Goal: Complete application form: Complete application form

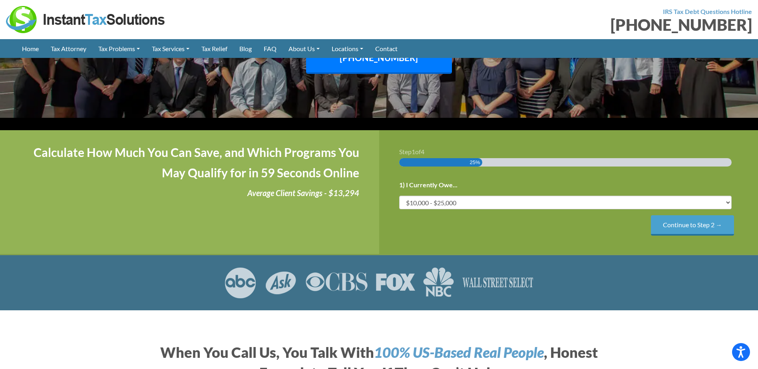
scroll to position [80, 0]
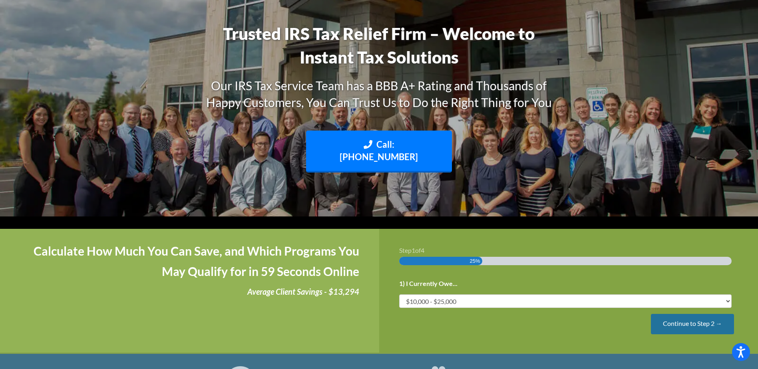
click at [697, 314] on input "Continue to Step 2 →" at bounding box center [692, 324] width 83 height 20
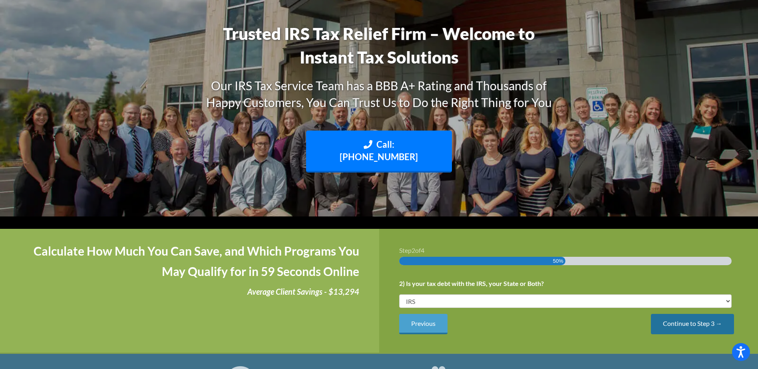
click at [688, 314] on input "Continue to Step 3 →" at bounding box center [692, 324] width 83 height 20
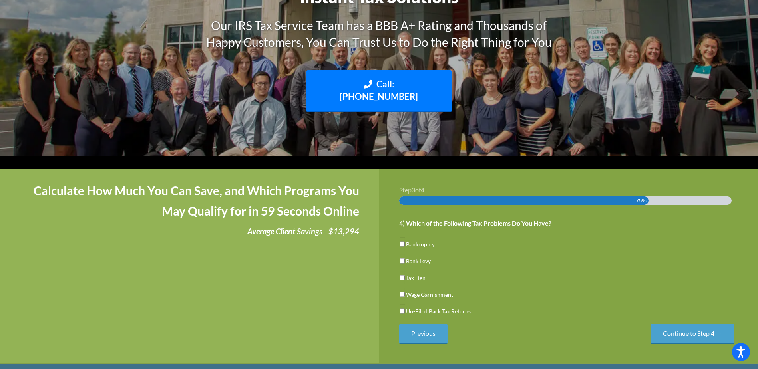
scroll to position [160, 0]
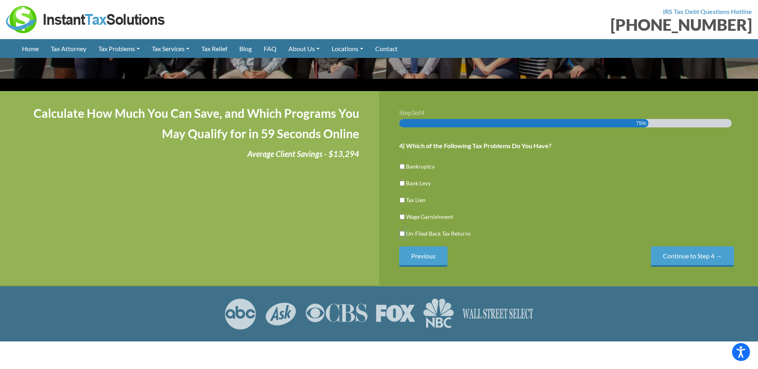
click at [401, 227] on input "Un-Filed Back Tax Returns" at bounding box center [401, 234] width 5 height 14
checkbox input "true"
drag, startPoint x: 400, startPoint y: 204, endPoint x: 405, endPoint y: 207, distance: 5.9
click at [401, 210] on input "Wage Garnishment" at bounding box center [401, 217] width 5 height 14
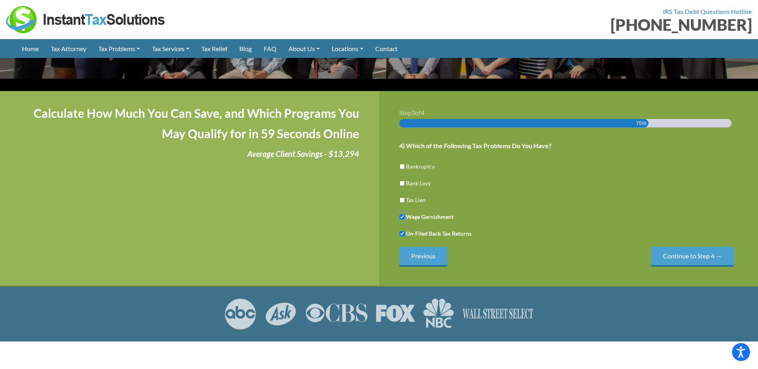
checkbox input "false"
click at [675, 246] on input "Continue to Step 4 →" at bounding box center [692, 256] width 83 height 20
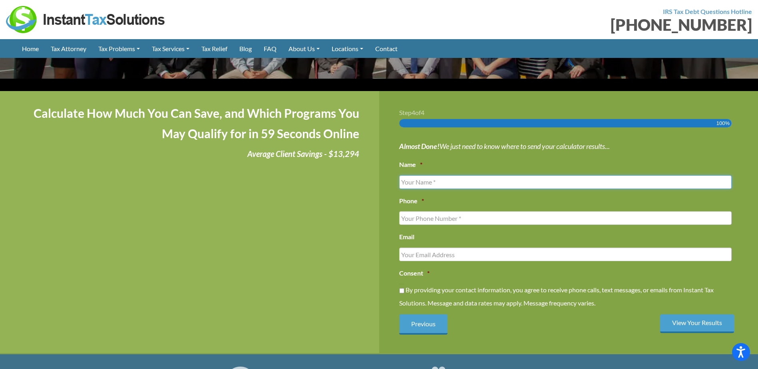
click at [447, 175] on input "Name *" at bounding box center [565, 182] width 333 height 14
type input "[PERSON_NAME]"
click at [401, 284] on input "By providing your contact information, you agree to receive phone calls, text m…" at bounding box center [401, 291] width 5 height 14
checkbox input "true"
click at [460, 248] on input "Email" at bounding box center [565, 255] width 333 height 14
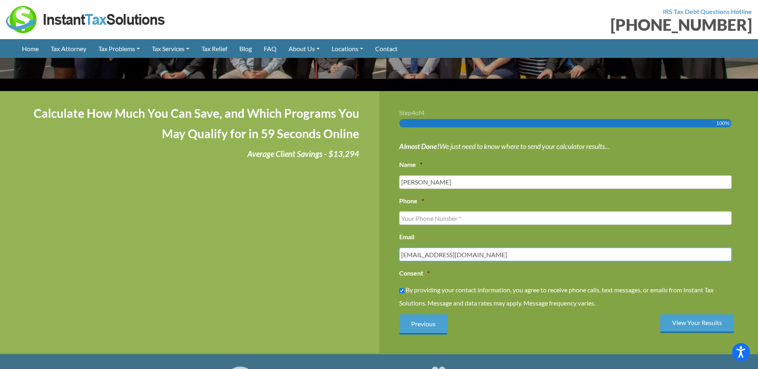
type input "[EMAIL_ADDRESS][DOMAIN_NAME]"
click at [465, 211] on input "(___) ___-____" at bounding box center [565, 218] width 333 height 14
type input "[PHONE_NUMBER]"
click at [695, 314] on input "View Your Results" at bounding box center [697, 323] width 74 height 19
